Goal: Use online tool/utility: Utilize a website feature to perform a specific function

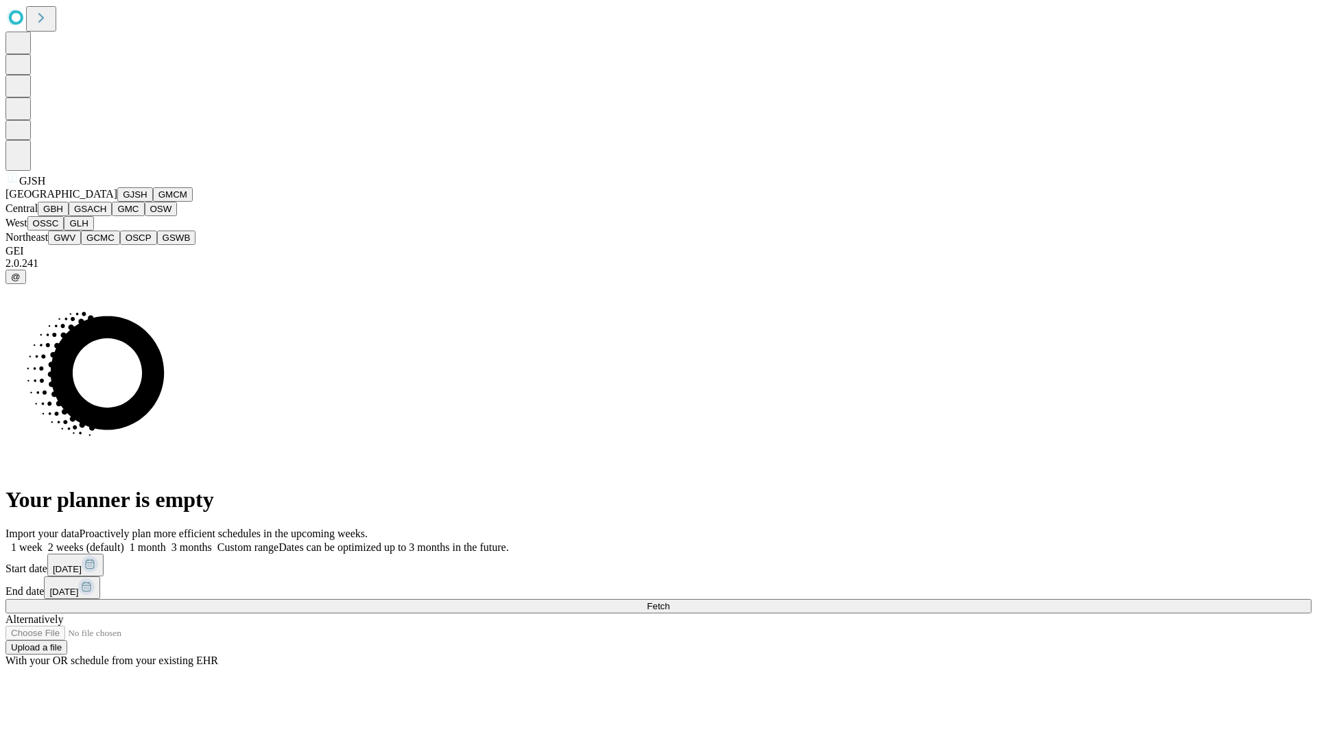
click at [117, 202] on button "GJSH" at bounding box center [135, 194] width 36 height 14
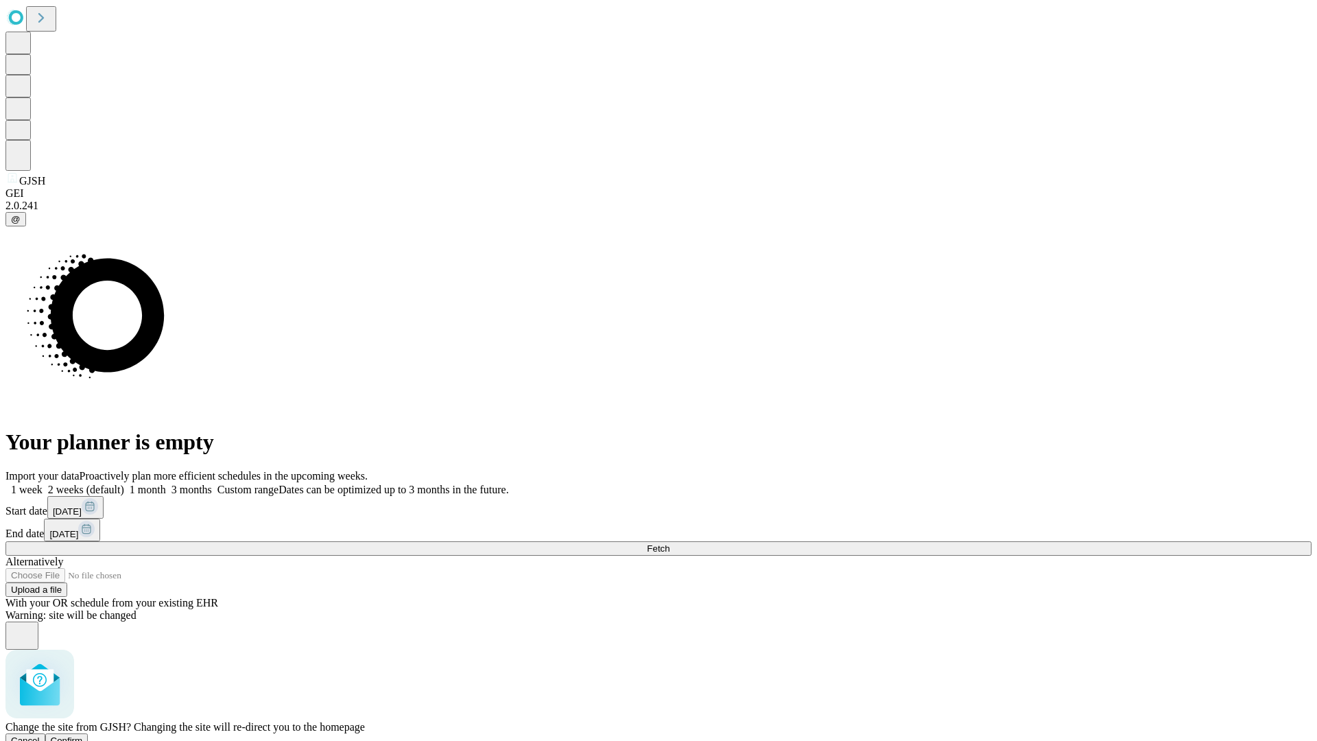
click at [83, 735] on span "Confirm" at bounding box center [67, 740] width 32 height 10
click at [166, 484] on label "1 month" at bounding box center [145, 490] width 42 height 12
click at [669, 543] on span "Fetch" at bounding box center [658, 548] width 23 height 10
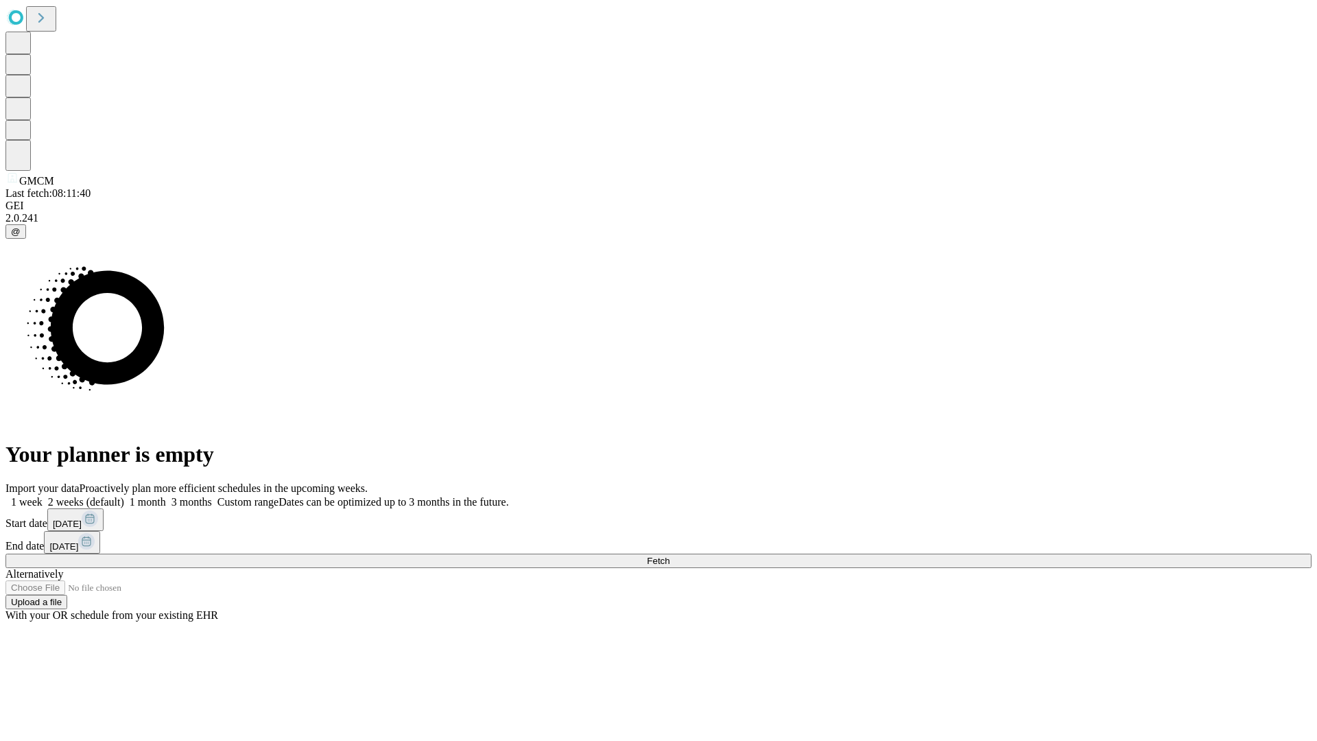
click at [166, 496] on label "1 month" at bounding box center [145, 502] width 42 height 12
click at [669, 556] on span "Fetch" at bounding box center [658, 561] width 23 height 10
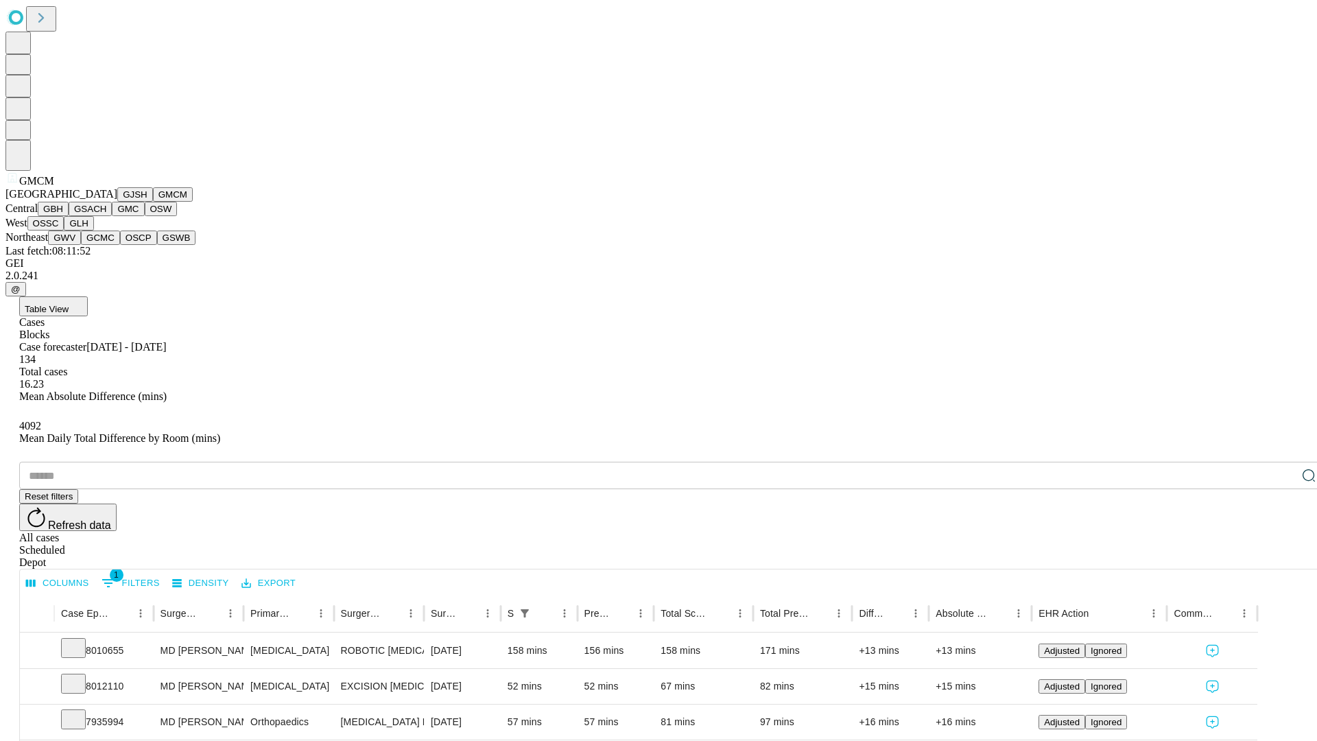
click at [69, 216] on button "GBH" at bounding box center [53, 209] width 31 height 14
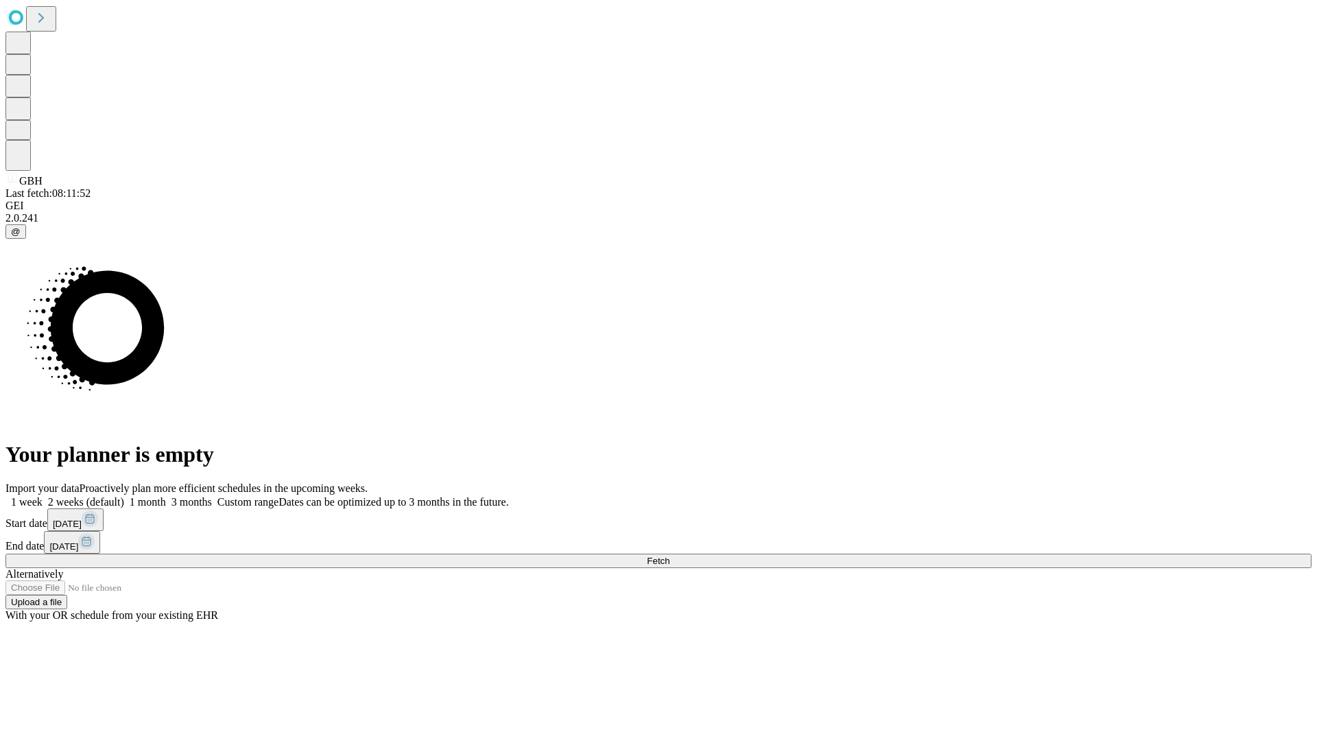
click at [166, 496] on label "1 month" at bounding box center [145, 502] width 42 height 12
click at [669, 556] on span "Fetch" at bounding box center [658, 561] width 23 height 10
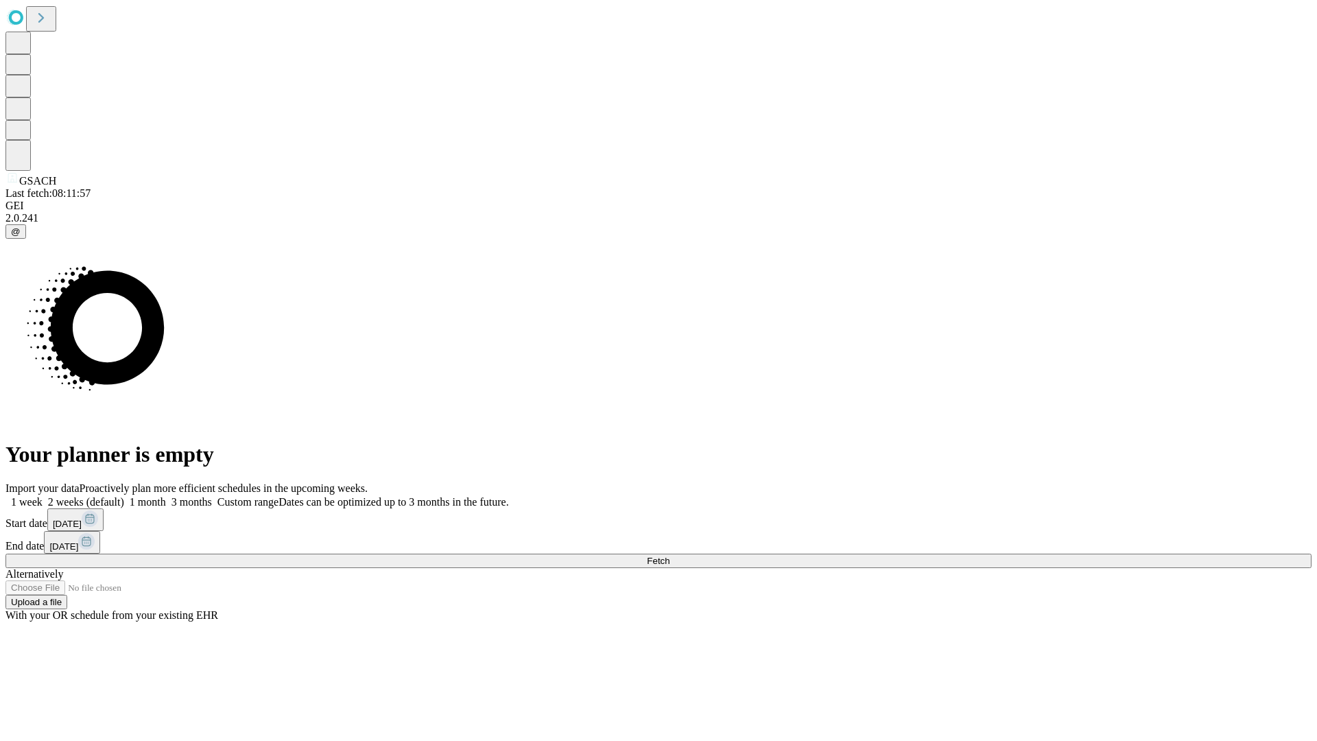
click at [669, 556] on span "Fetch" at bounding box center [658, 561] width 23 height 10
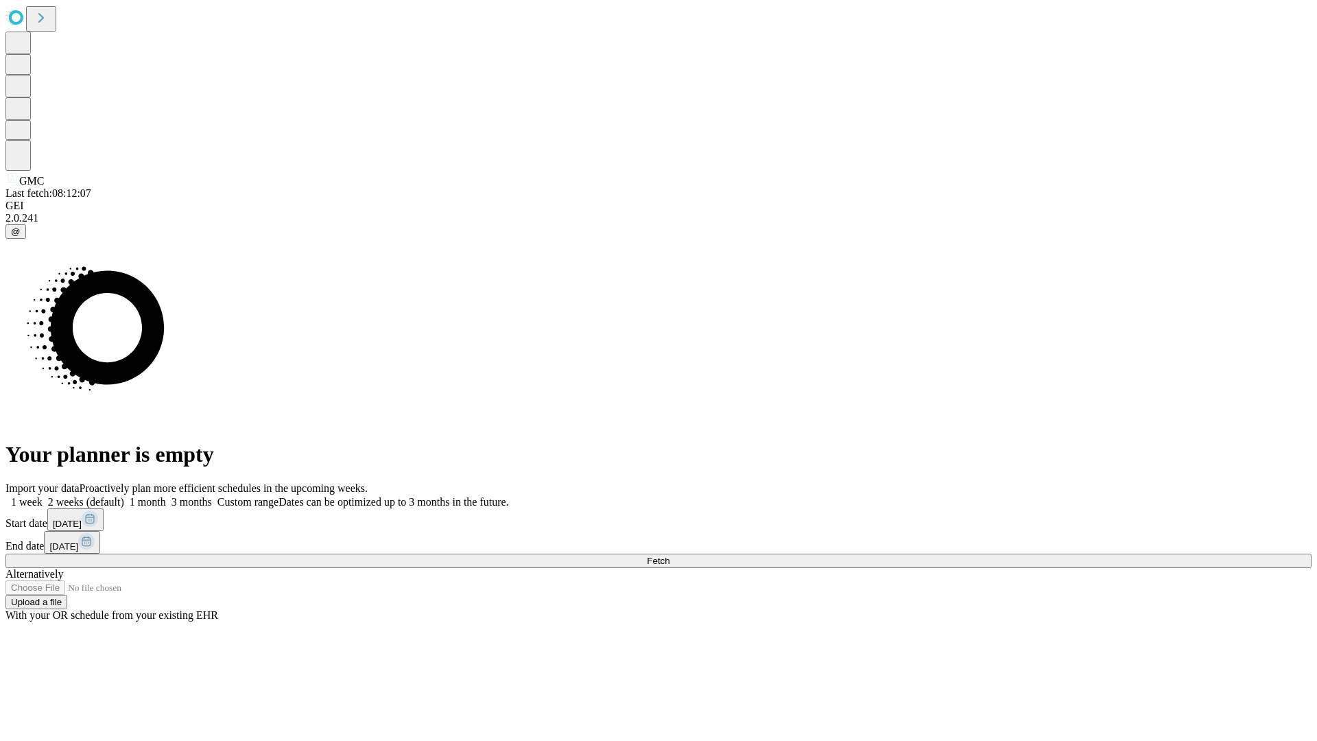
click at [166, 496] on label "1 month" at bounding box center [145, 502] width 42 height 12
click at [669, 556] on span "Fetch" at bounding box center [658, 561] width 23 height 10
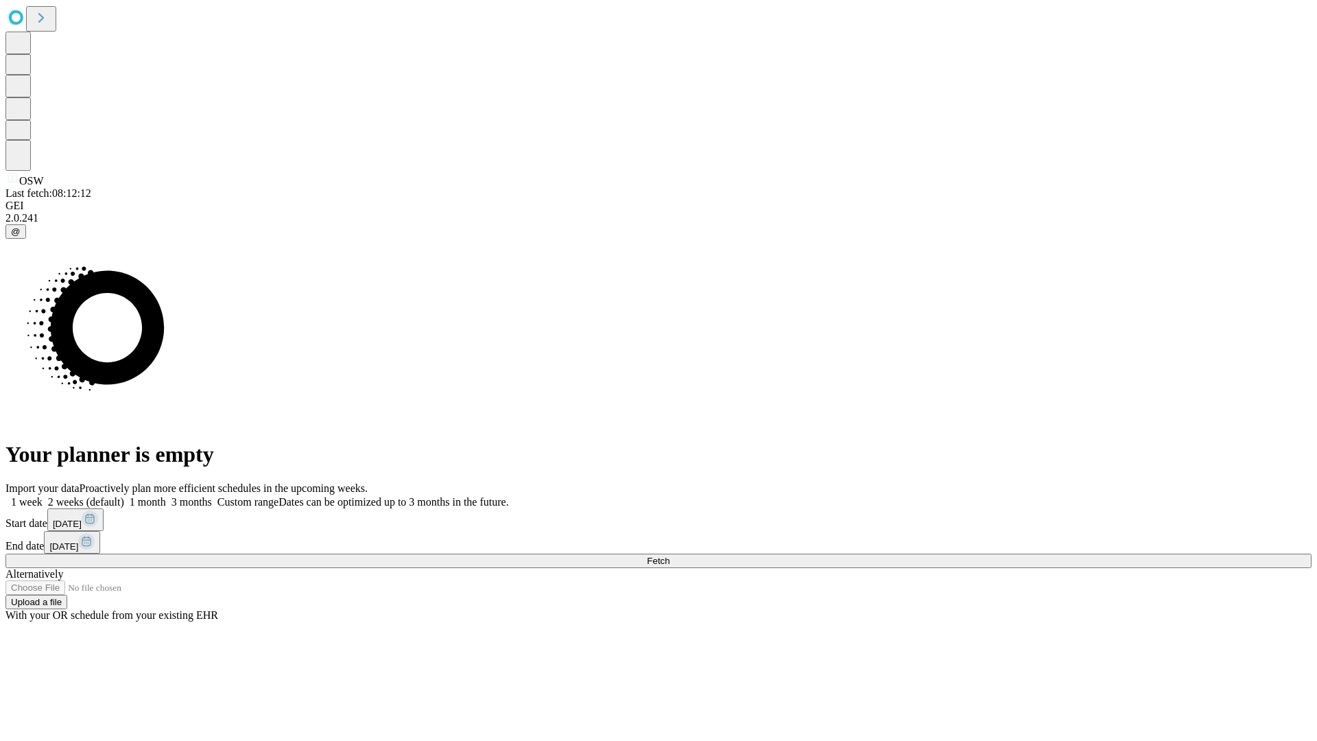
click at [166, 496] on label "1 month" at bounding box center [145, 502] width 42 height 12
click at [669, 556] on span "Fetch" at bounding box center [658, 561] width 23 height 10
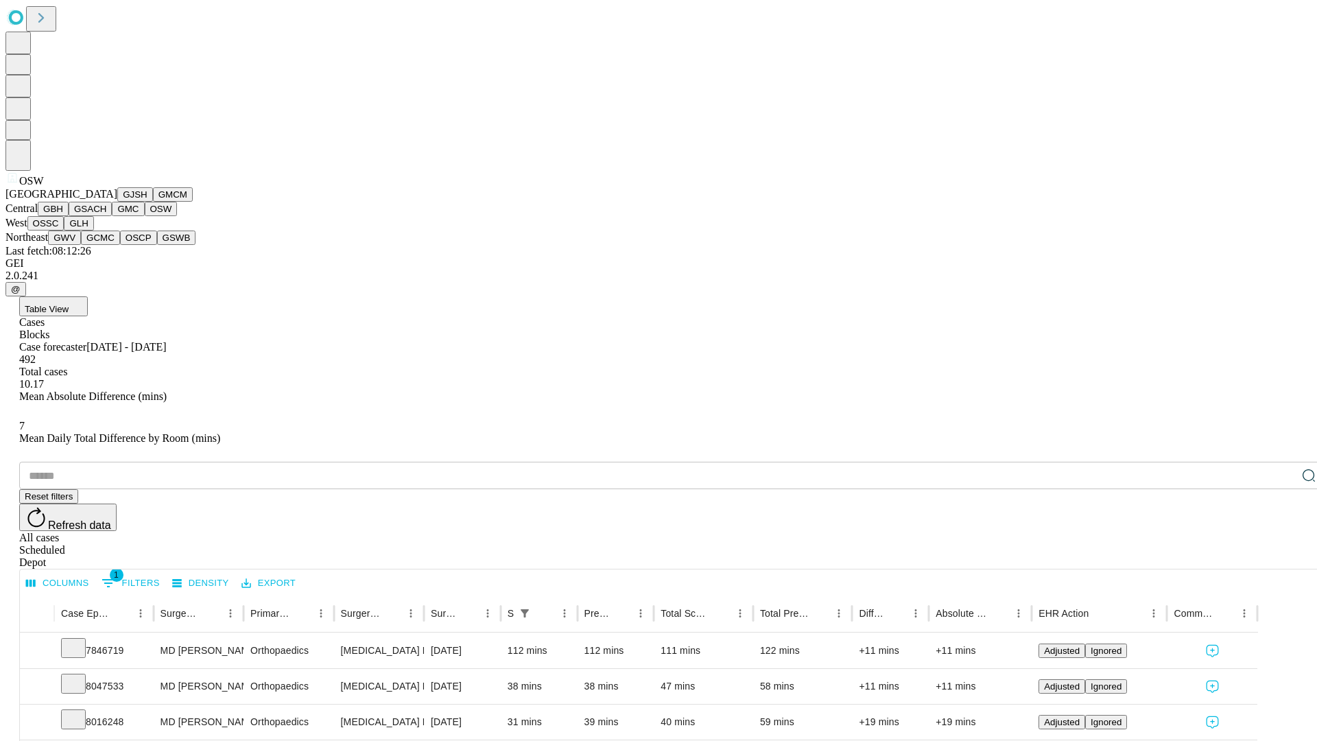
click at [64, 230] on button "OSSC" at bounding box center [45, 223] width 37 height 14
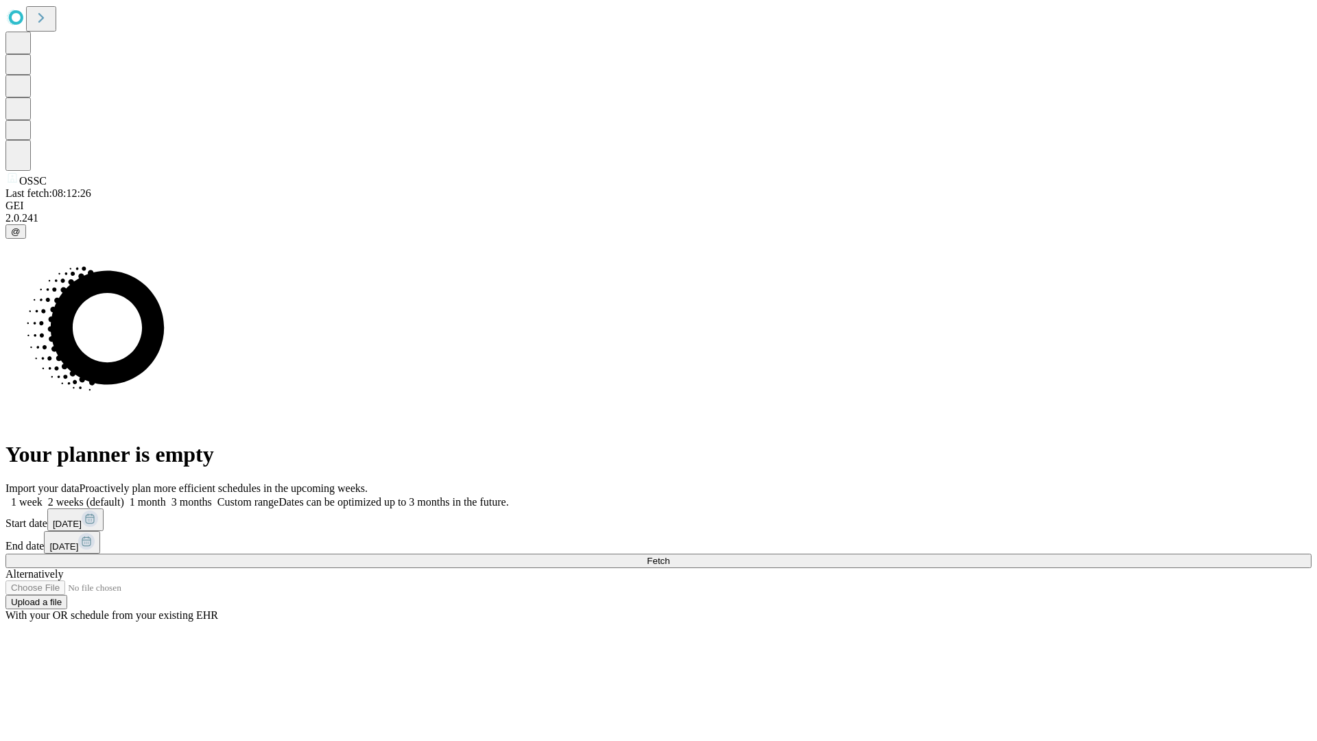
click at [166, 496] on label "1 month" at bounding box center [145, 502] width 42 height 12
click at [669, 556] on span "Fetch" at bounding box center [658, 561] width 23 height 10
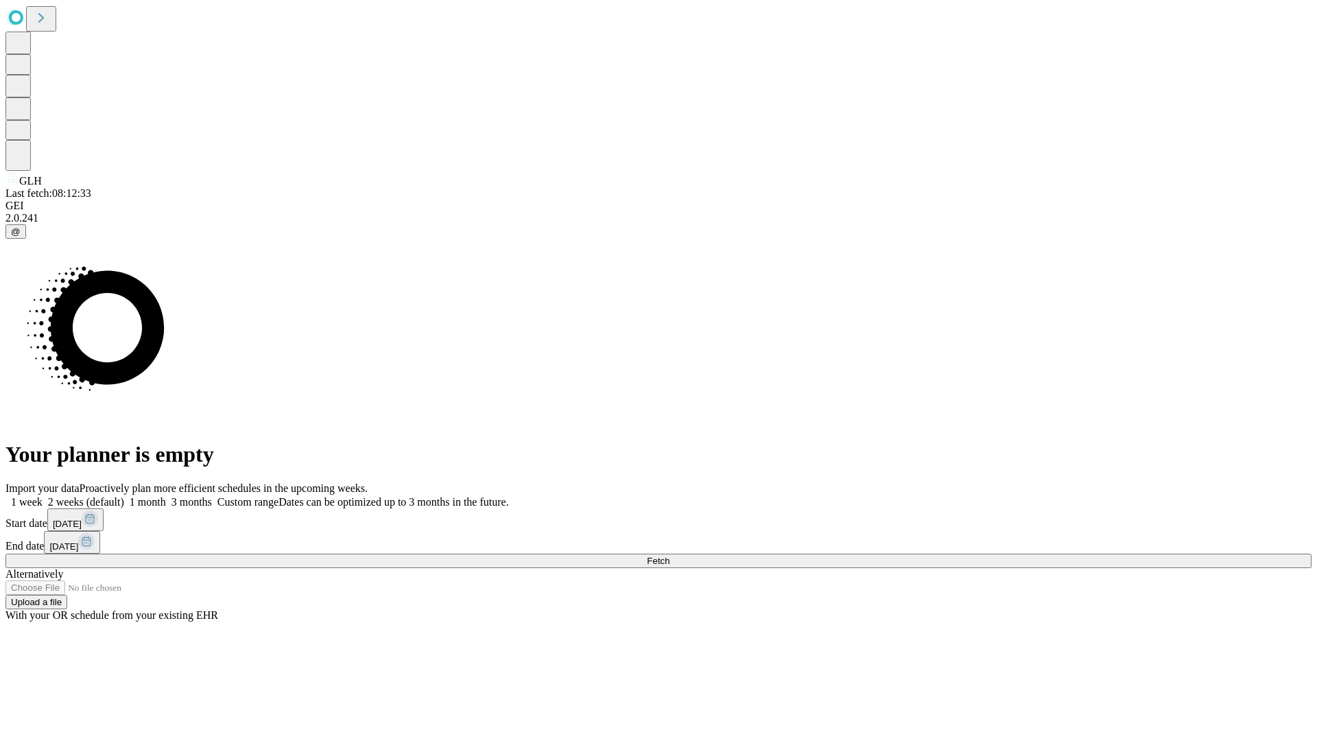
click at [166, 496] on label "1 month" at bounding box center [145, 502] width 42 height 12
click at [669, 556] on span "Fetch" at bounding box center [658, 561] width 23 height 10
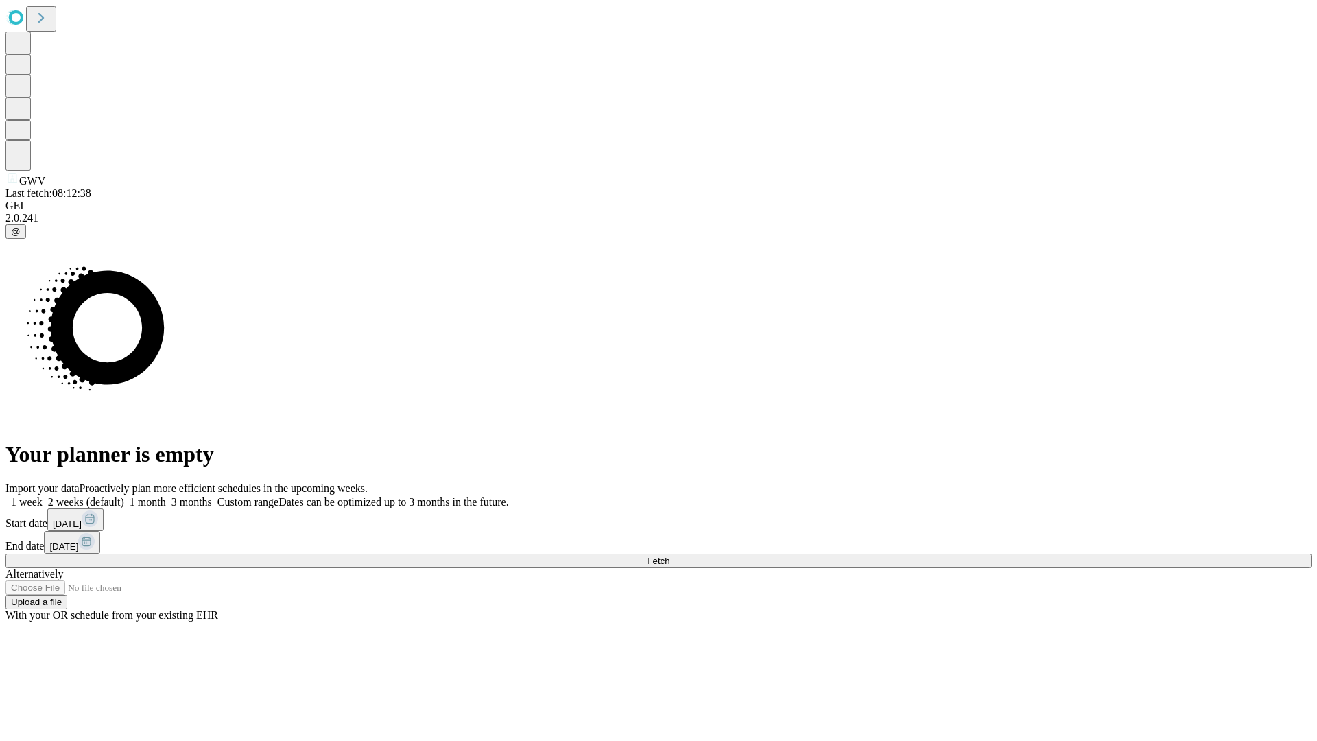
click at [166, 496] on label "1 month" at bounding box center [145, 502] width 42 height 12
click at [669, 556] on span "Fetch" at bounding box center [658, 561] width 23 height 10
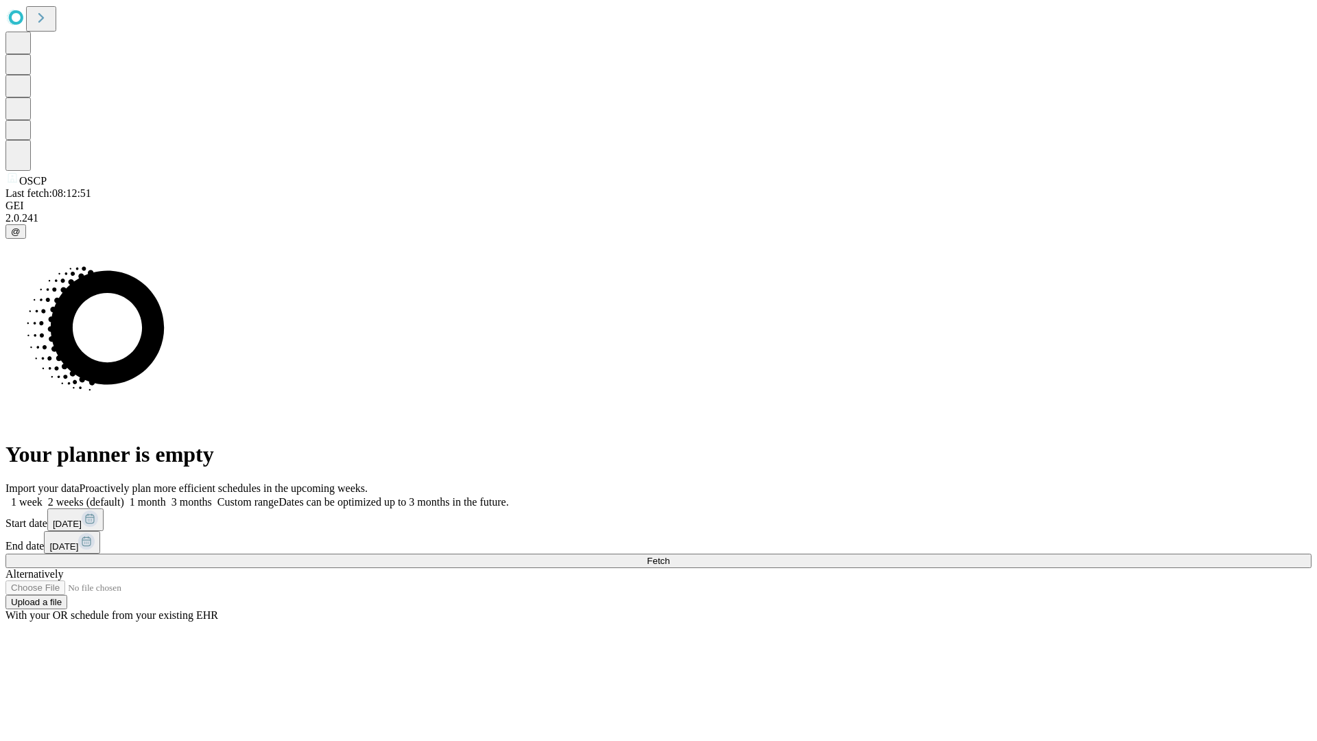
click at [166, 496] on label "1 month" at bounding box center [145, 502] width 42 height 12
click at [669, 556] on span "Fetch" at bounding box center [658, 561] width 23 height 10
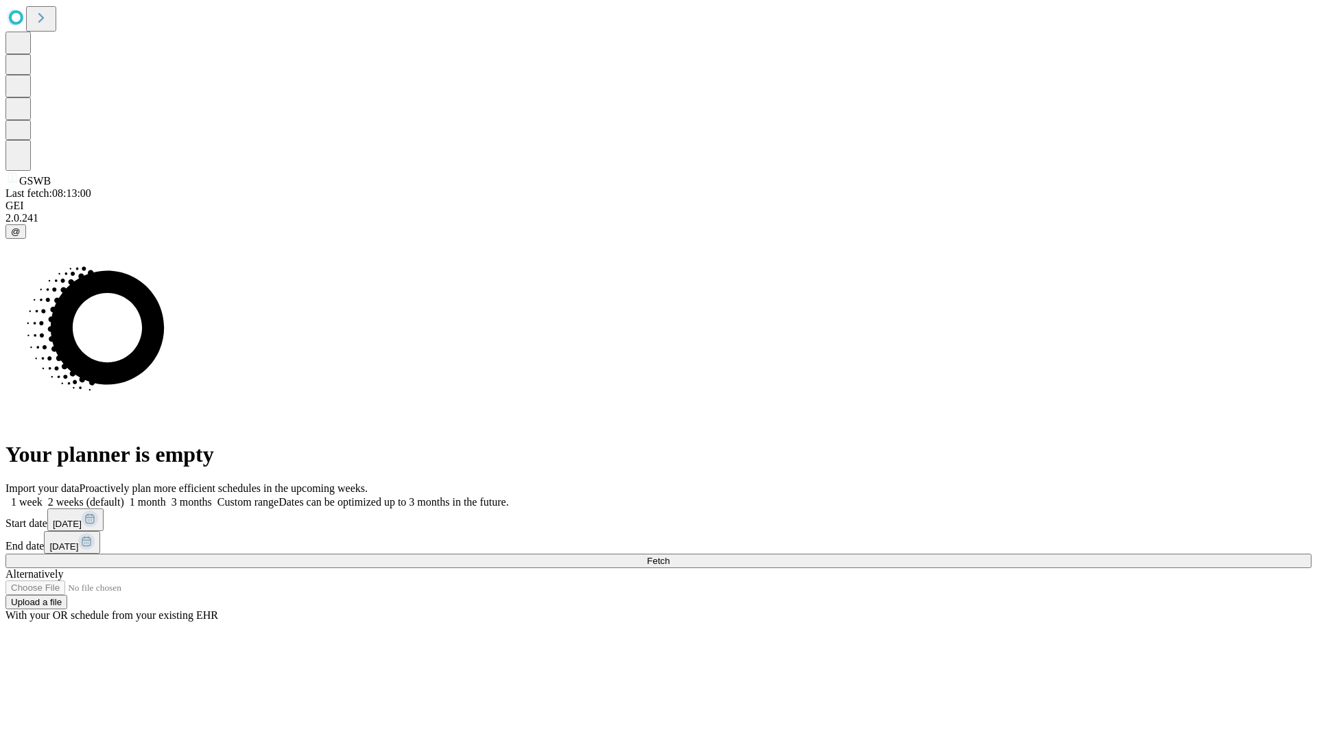
click at [669, 556] on span "Fetch" at bounding box center [658, 561] width 23 height 10
